Goal: Navigation & Orientation: Find specific page/section

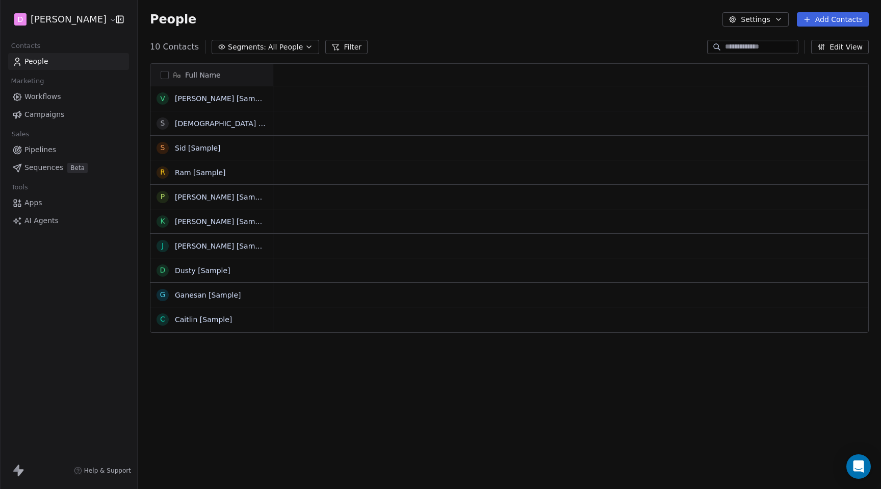
scroll to position [1, 1]
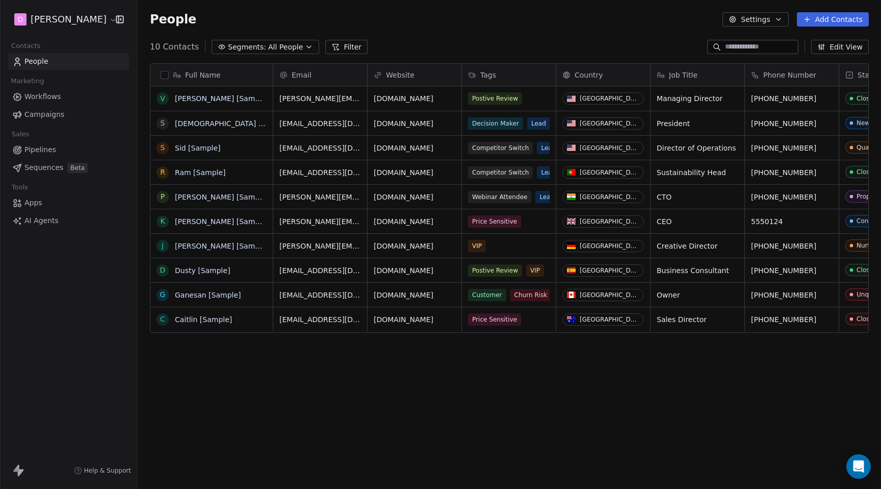
click at [51, 112] on span "Campaigns" at bounding box center [44, 114] width 40 height 11
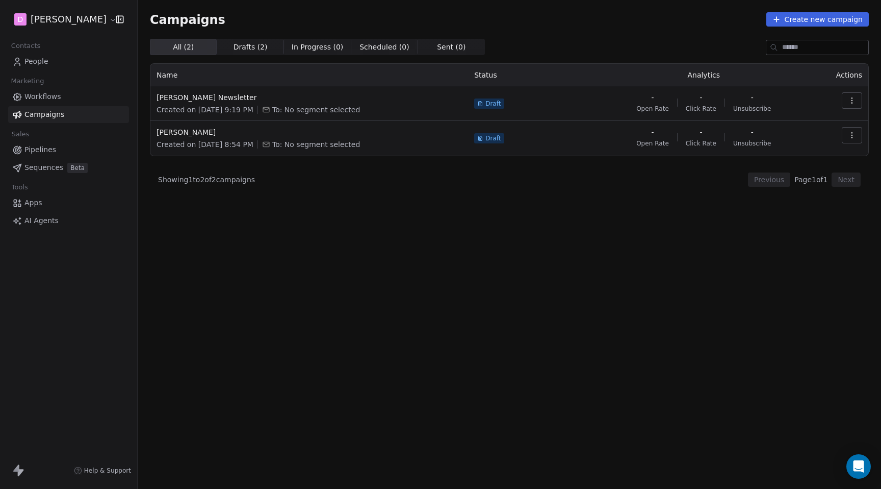
click at [84, 18] on html "D Matt Young Contacts People Marketing Workflows Campaigns Sales Pipelines Sequ…" at bounding box center [440, 244] width 881 height 489
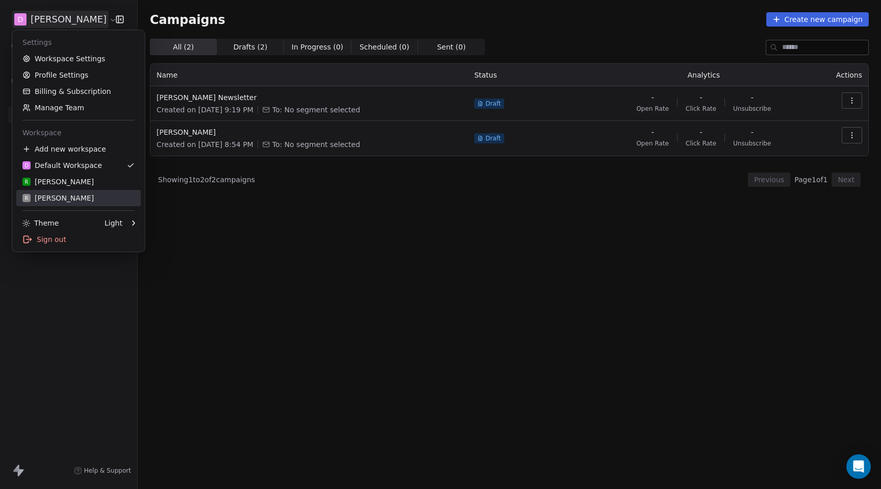
click at [62, 197] on div "R Rudy M" at bounding box center [78, 198] width 112 height 10
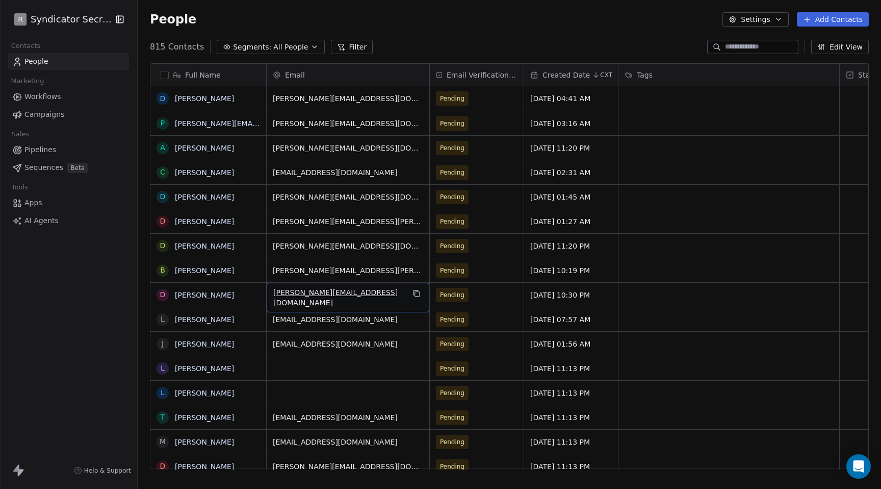
click at [296, 295] on span "[PERSON_NAME][EMAIL_ADDRESS][DOMAIN_NAME]" at bounding box center [338, 297] width 131 height 20
click at [334, 318] on html "R Syndicator Secrets Contacts People Marketing Workflows Campaigns Sales Pipeli…" at bounding box center [440, 244] width 881 height 489
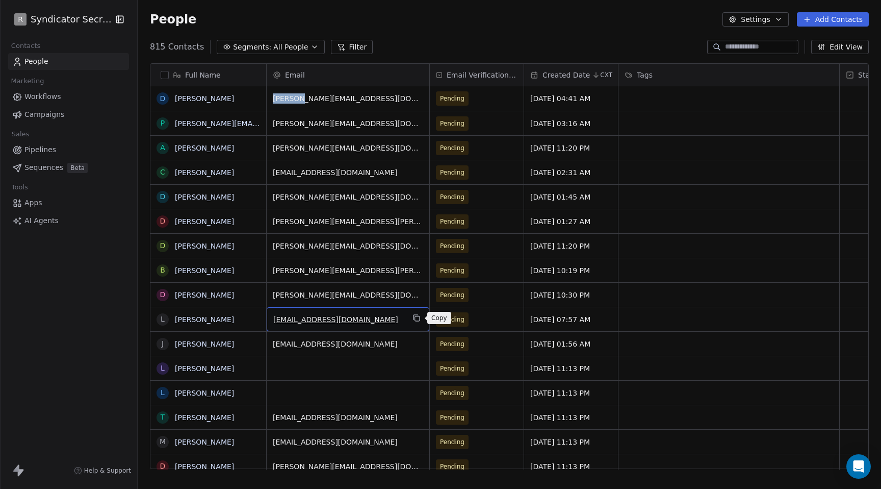
click at [418, 318] on icon "grid" at bounding box center [417, 318] width 8 height 8
click at [46, 113] on span "Campaigns" at bounding box center [44, 114] width 40 height 11
